Goal: Task Accomplishment & Management: Manage account settings

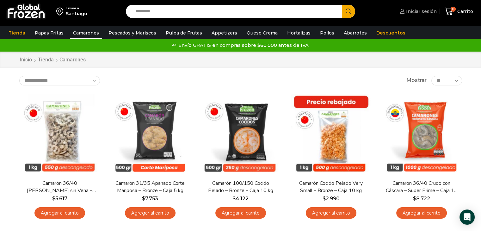
click at [426, 13] on span "Iniciar sesión" at bounding box center [421, 11] width 32 height 6
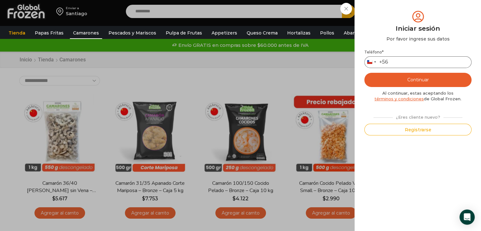
click at [408, 57] on input "Teléfono *" at bounding box center [417, 62] width 107 height 12
type input "*********"
click at [420, 79] on button "Continuar" at bounding box center [417, 80] width 107 height 14
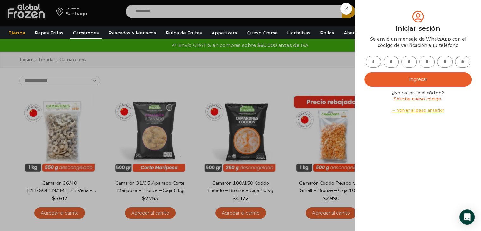
click at [375, 63] on input "text" at bounding box center [374, 62] width 16 height 12
type input "*"
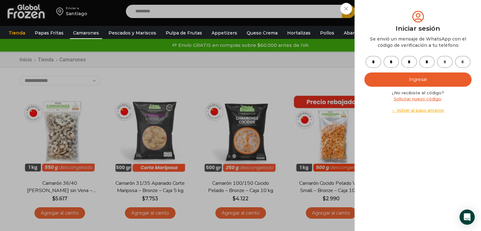
type input "*"
click at [426, 83] on button "Ingresar" at bounding box center [417, 79] width 107 height 14
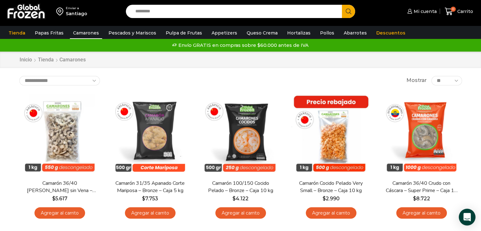
click at [468, 217] on icon "Open Intercom Messenger" at bounding box center [466, 217] width 7 height 8
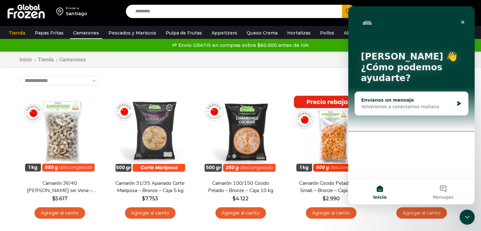
click at [461, 106] on div "Envíanos un mensaje Volveremos a conectarnos [DATE]" at bounding box center [411, 103] width 113 height 23
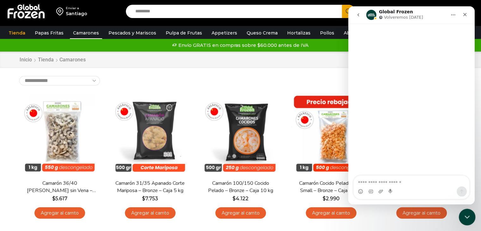
click at [466, 213] on icon "Cerrar Intercom Messenger" at bounding box center [466, 216] width 8 height 8
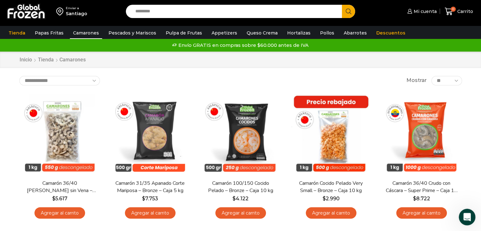
click at [466, 213] on icon "Abrir Intercom Messenger" at bounding box center [466, 216] width 10 height 10
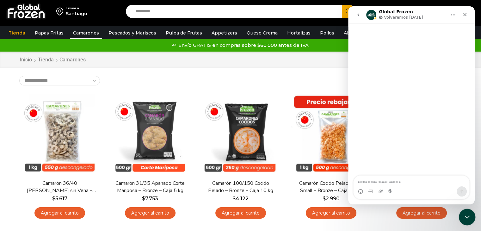
click at [466, 213] on icon "Cerrar Intercom Messenger" at bounding box center [466, 216] width 8 height 8
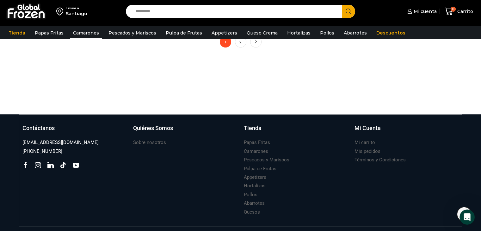
scroll to position [619, 0]
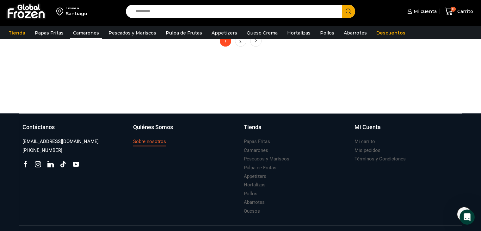
click at [151, 144] on h3 "Sobre nosotros" at bounding box center [149, 141] width 33 height 7
